Goal: Navigation & Orientation: Find specific page/section

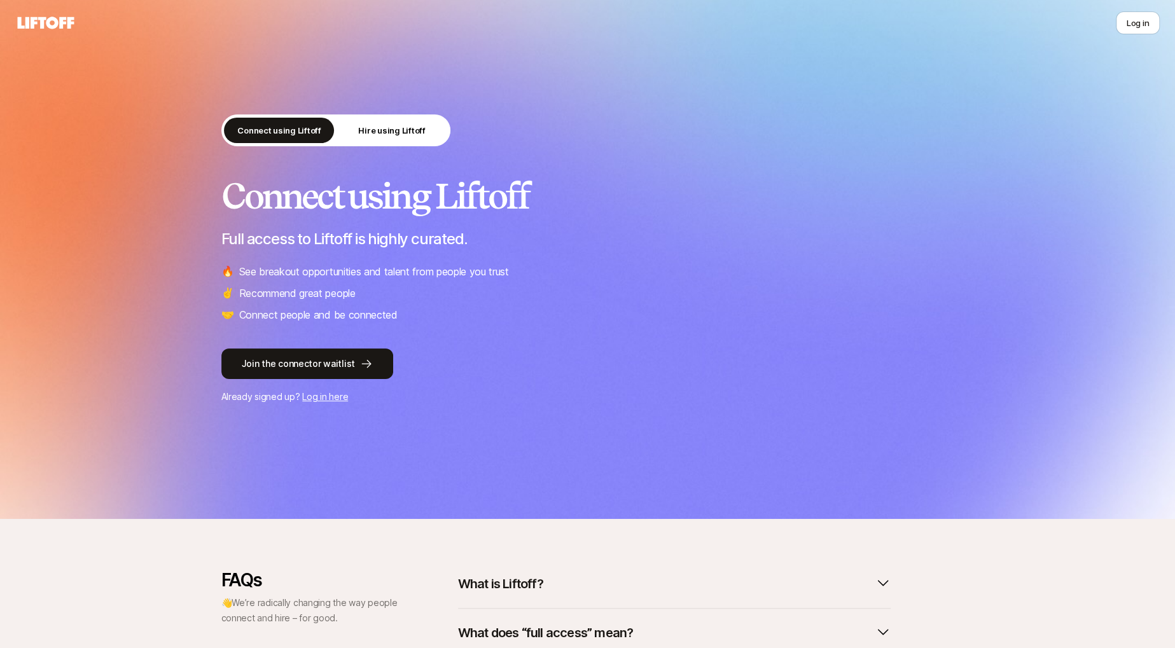
click at [1108, 46] on div "Connect using Liftoff Hire using Liftoff Connect using Liftoff Full access to L…" at bounding box center [587, 259] width 1175 height 519
click at [1122, 25] on button "Log in" at bounding box center [1138, 22] width 44 height 23
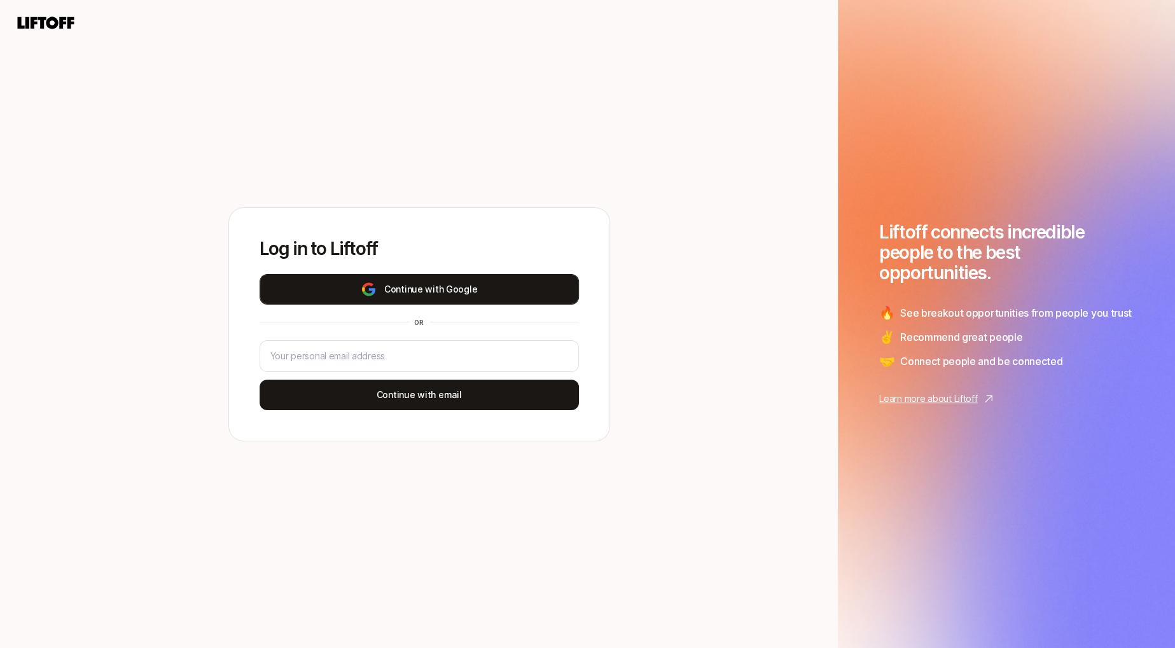
click at [529, 294] on button "Continue with Google" at bounding box center [419, 289] width 319 height 31
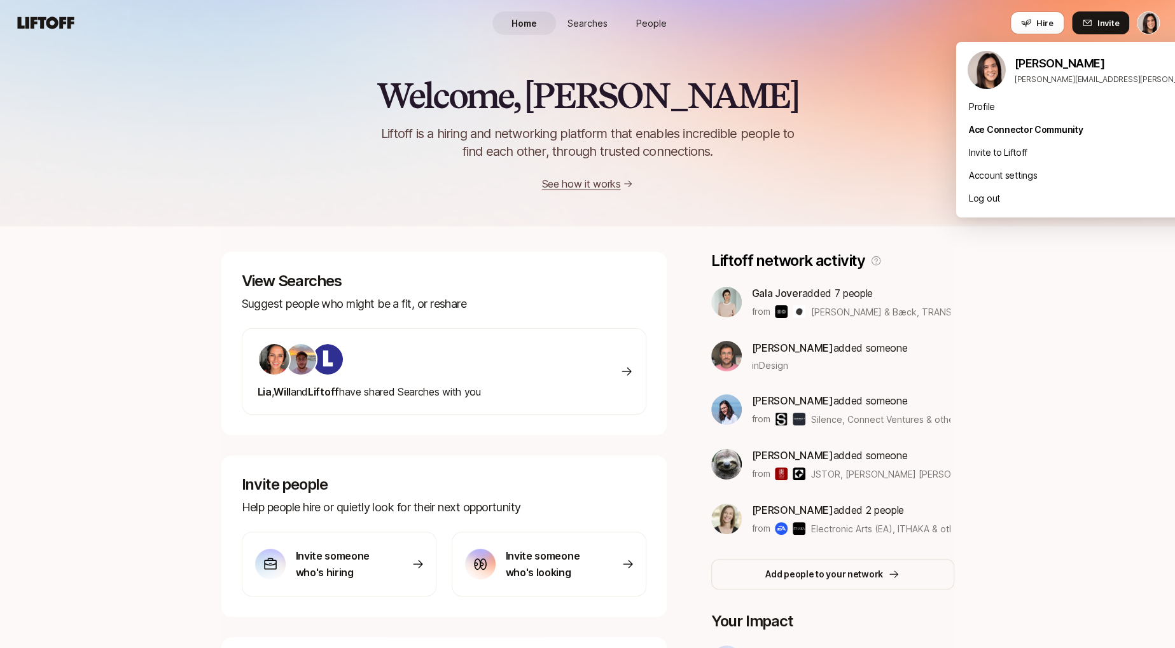
click at [1145, 22] on html "Home Searches People Hire Home Searches People Hire Hire Invite Welcome, [PERSO…" at bounding box center [587, 324] width 1175 height 648
click at [988, 111] on div "Profile" at bounding box center [1113, 106] width 315 height 23
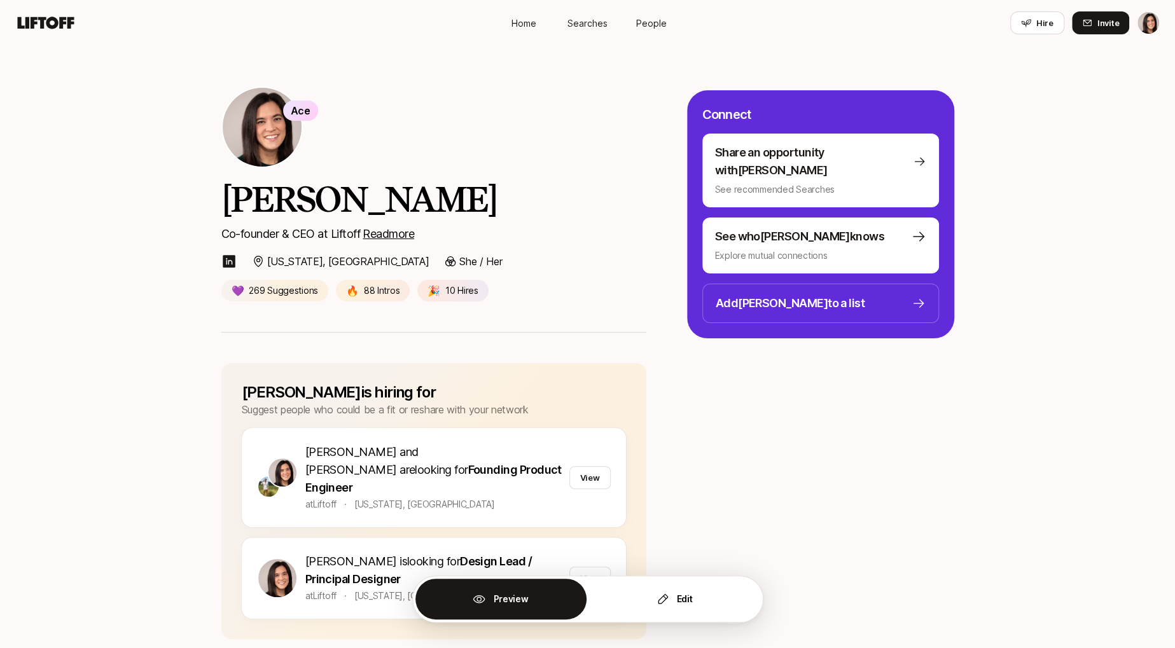
click at [526, 24] on span "Home" at bounding box center [523, 23] width 25 height 13
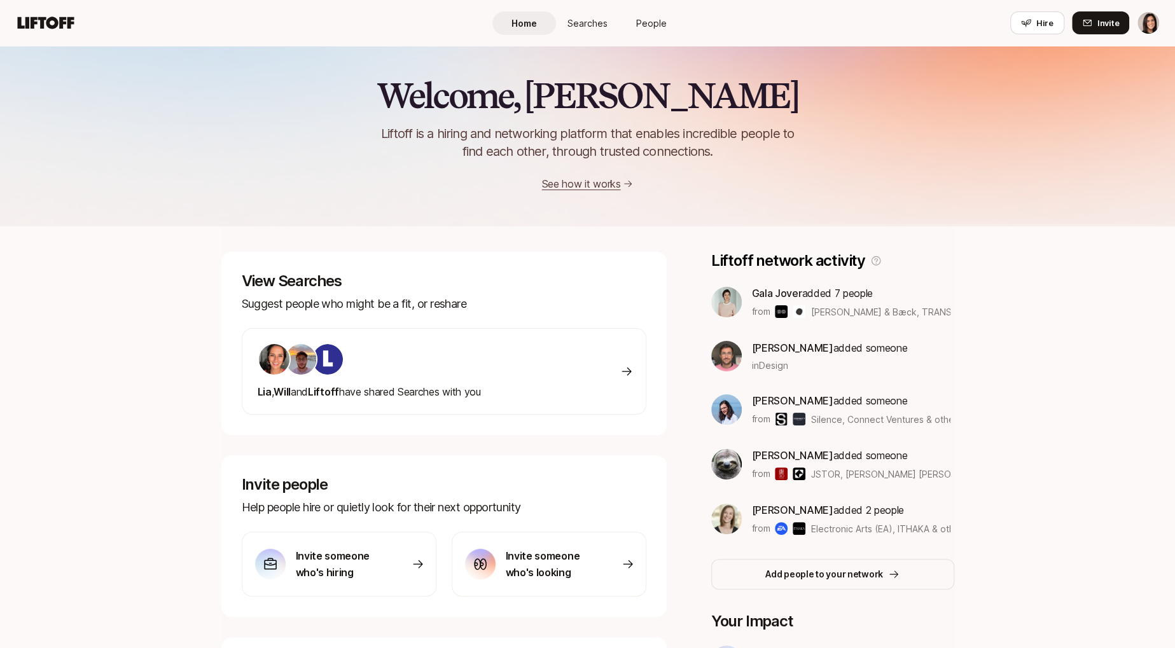
scroll to position [105, 0]
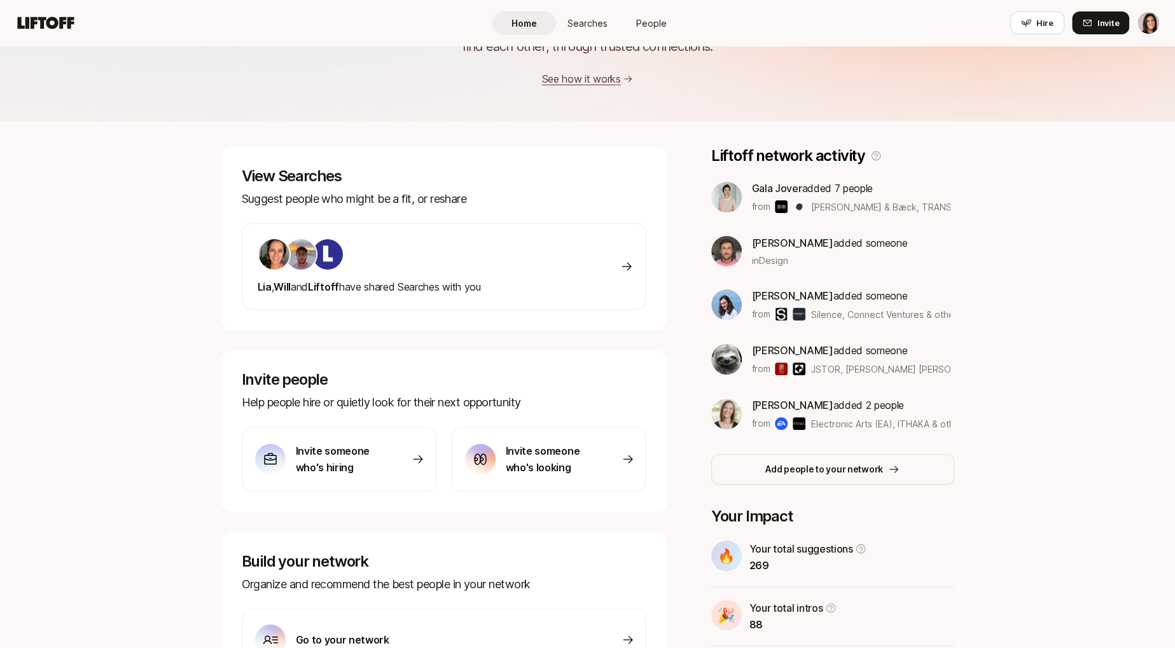
click at [111, 341] on div "Welcome, [PERSON_NAME] is a hiring and networking platform that enables incredi…" at bounding box center [587, 342] width 1175 height 802
click at [601, 20] on span "Searches" at bounding box center [587, 23] width 40 height 13
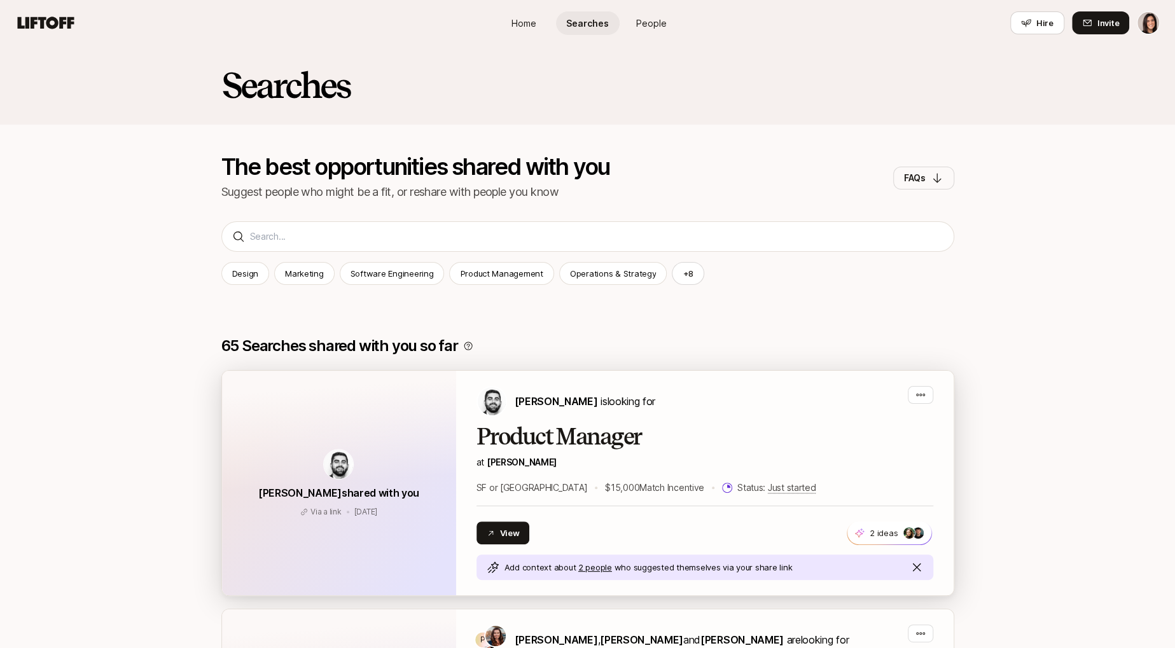
click at [453, 426] on div "[PERSON_NAME] shared with you Via a link [DATE] Via a link [DATE]" at bounding box center [339, 483] width 234 height 225
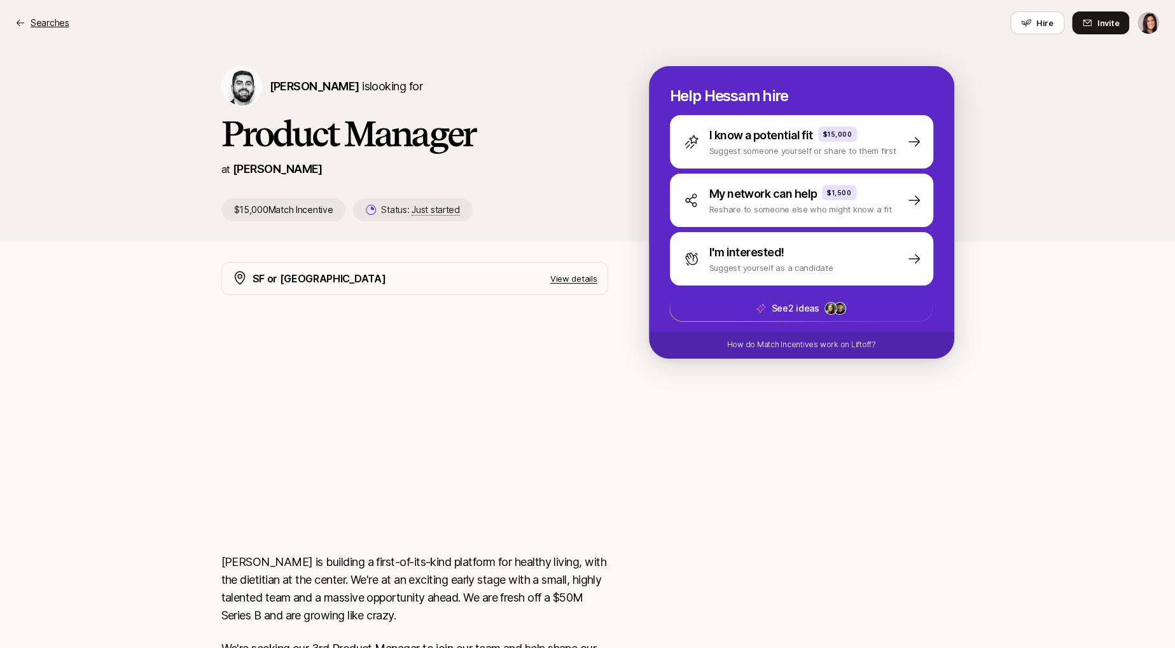
click at [44, 25] on p "Searches" at bounding box center [50, 22] width 39 height 15
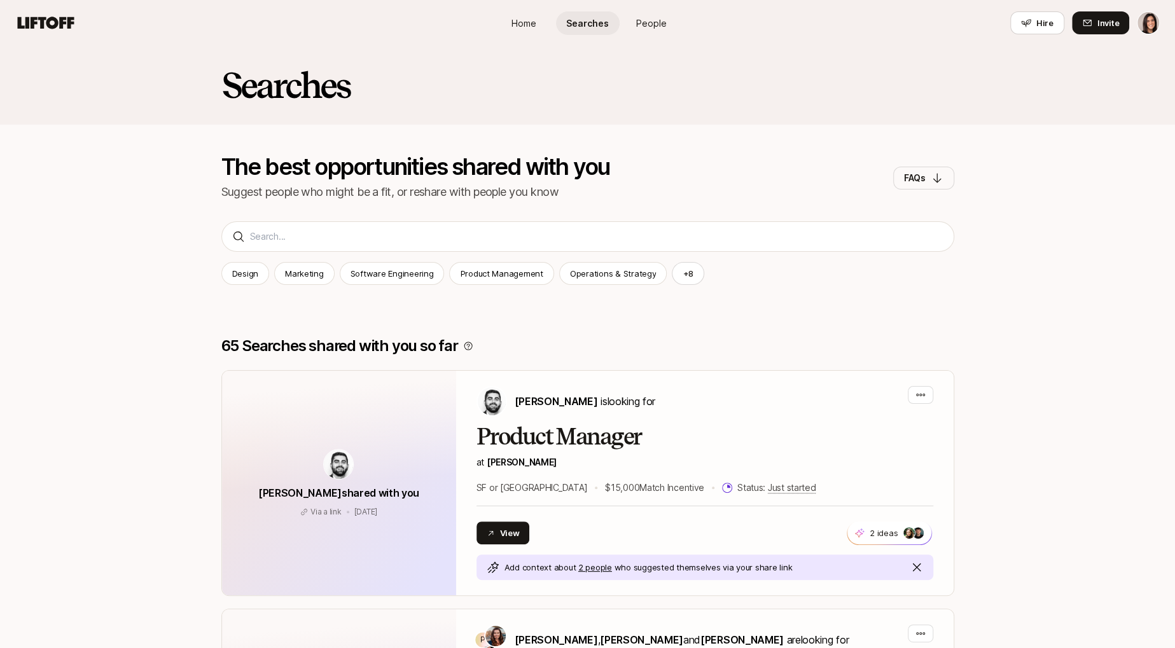
click at [645, 32] on link "People" at bounding box center [652, 23] width 64 height 24
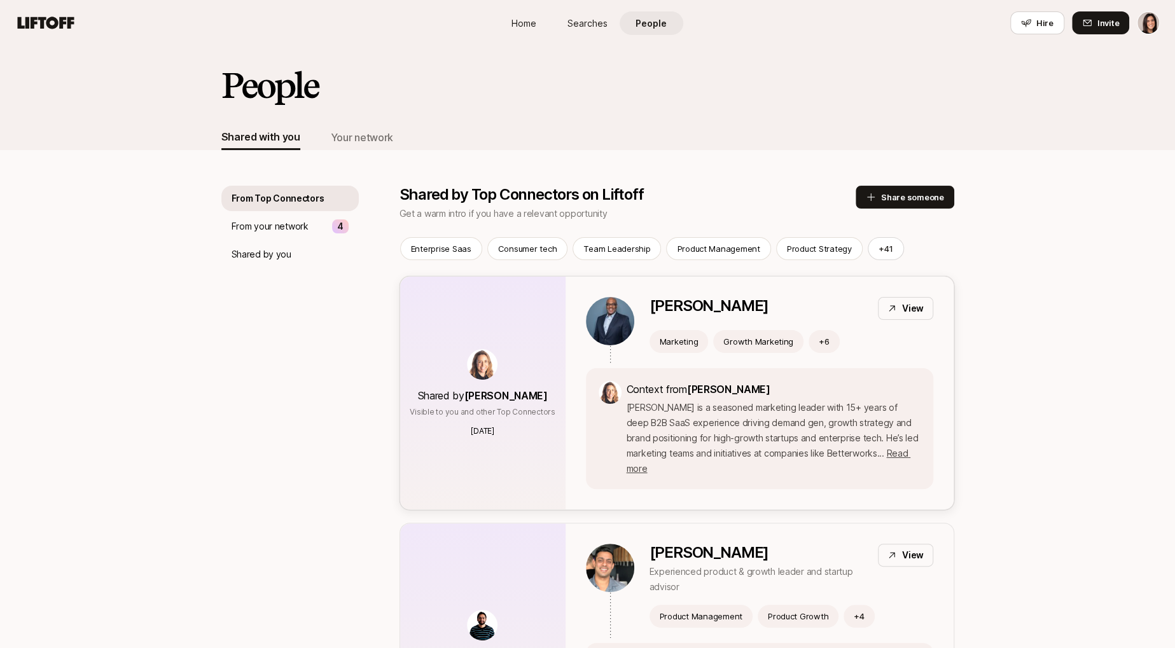
click at [546, 339] on div "Shared by [PERSON_NAME] Visible to you and other Top Connectors [DATE]" at bounding box center [482, 393] width 165 height 233
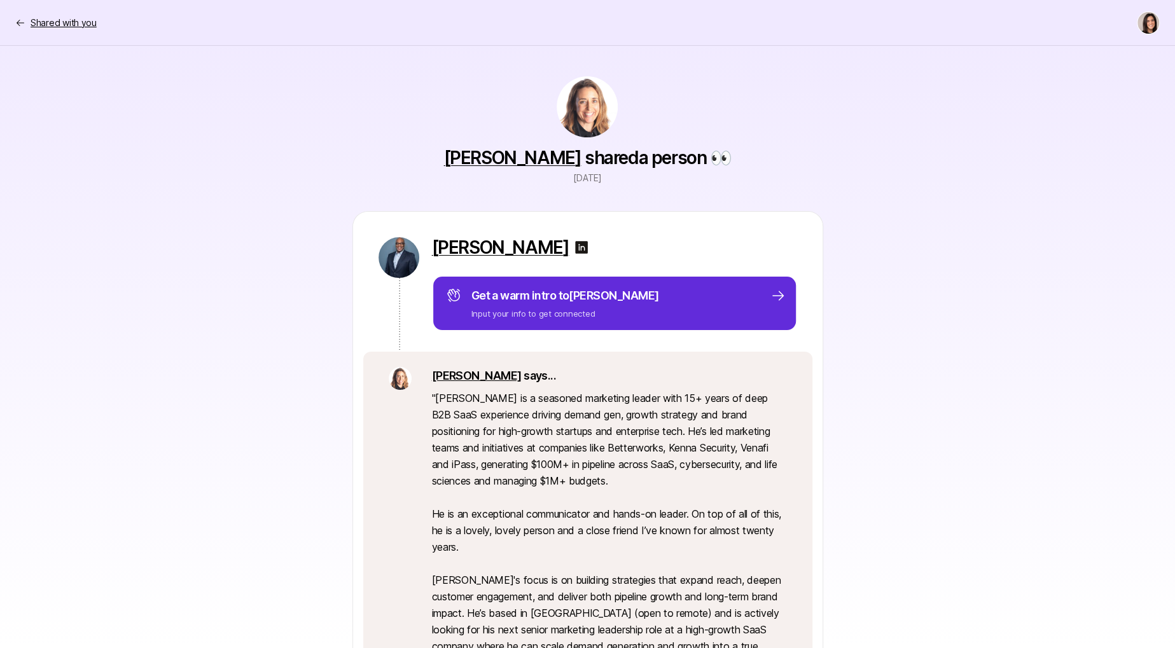
click at [74, 23] on p "Shared with you" at bounding box center [64, 22] width 66 height 15
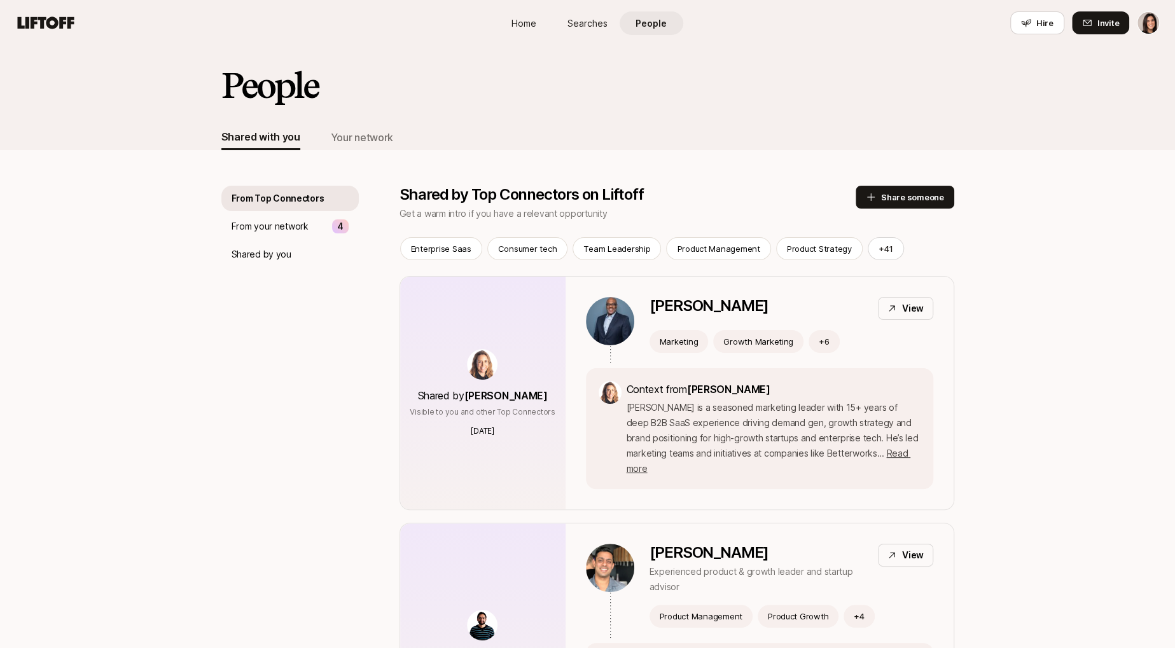
click at [1153, 22] on html "Home Searches People Hire Home Searches People Hire Hire Invite People Shared w…" at bounding box center [587, 324] width 1175 height 648
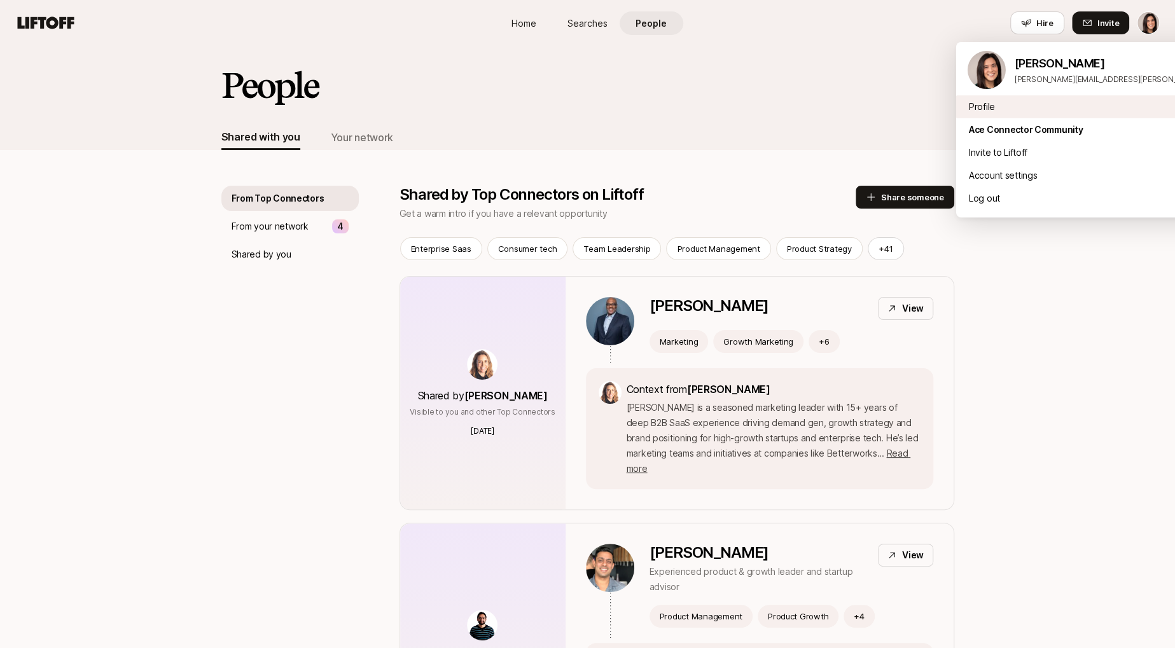
click at [981, 107] on div "Profile" at bounding box center [1113, 106] width 315 height 23
